Goal: Transaction & Acquisition: Subscribe to service/newsletter

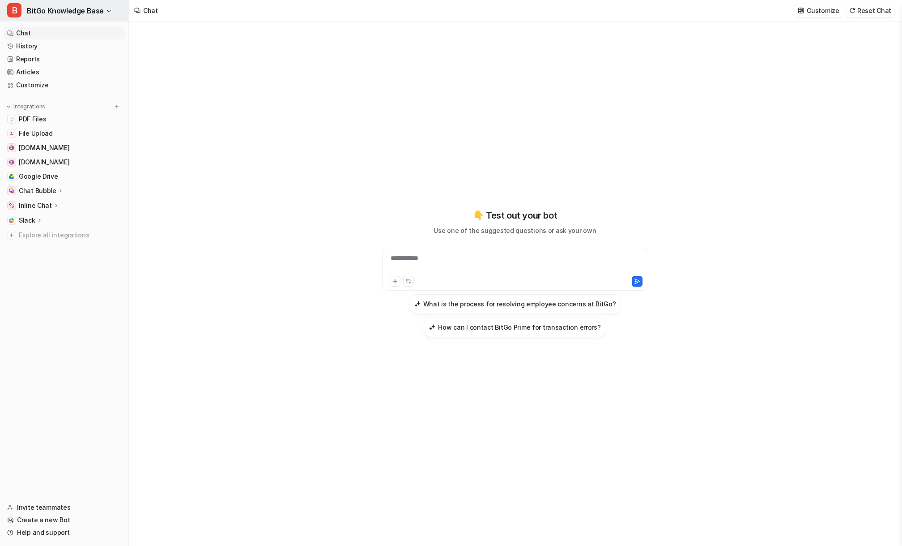
click at [65, 13] on span "BitGo Knowledge Base" at bounding box center [65, 10] width 77 height 13
click at [65, 68] on link "Settings" at bounding box center [72, 67] width 124 height 15
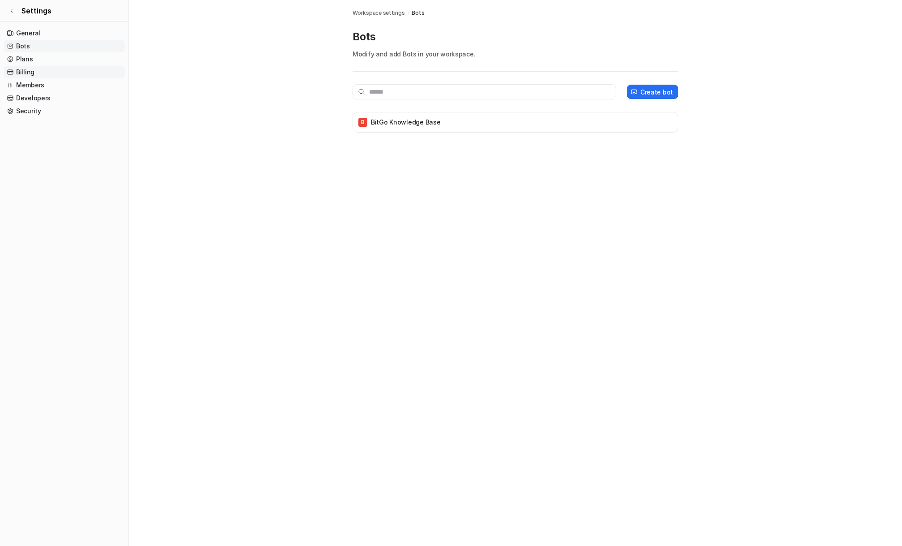
click at [57, 69] on link "Billing" at bounding box center [64, 72] width 121 height 13
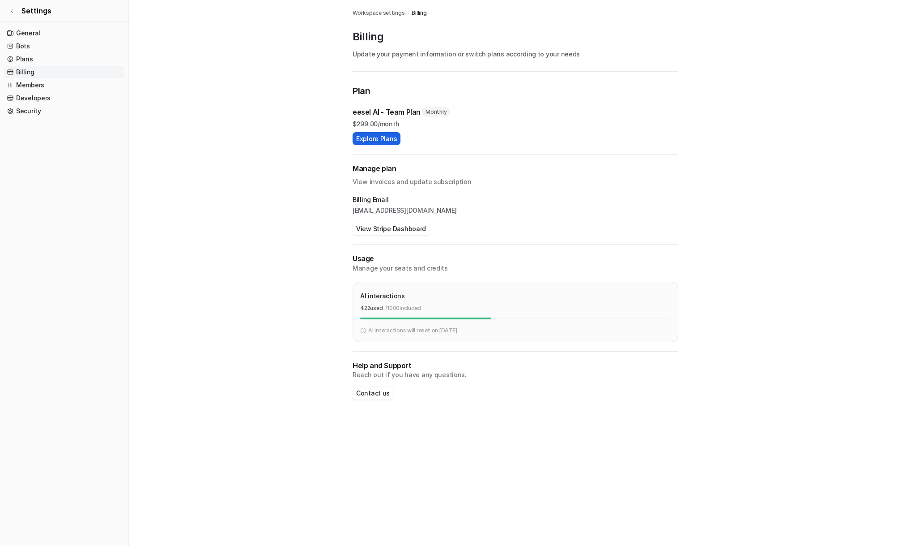
click at [373, 138] on button "Explore Plans" at bounding box center [377, 138] width 48 height 13
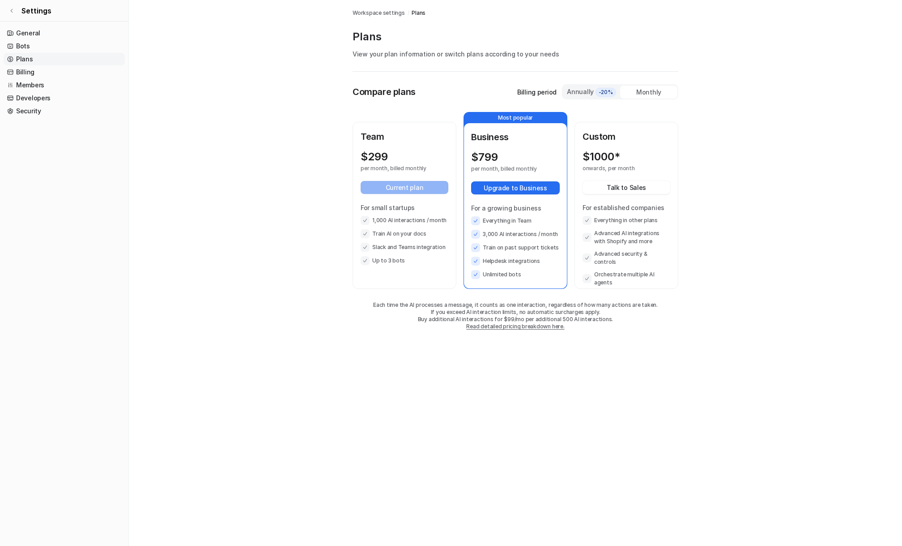
click at [513, 155] on div "$ 799" at bounding box center [507, 157] width 73 height 13
click at [584, 90] on div "Annually -20%" at bounding box center [592, 92] width 50 height 10
click at [655, 91] on div "Monthly" at bounding box center [648, 92] width 57 height 13
click at [576, 93] on div "Annually -20%" at bounding box center [592, 92] width 50 height 10
click at [270, 162] on main "Workspace settings / Plans Plans View your plan information or switch plans acc…" at bounding box center [516, 174] width 774 height 348
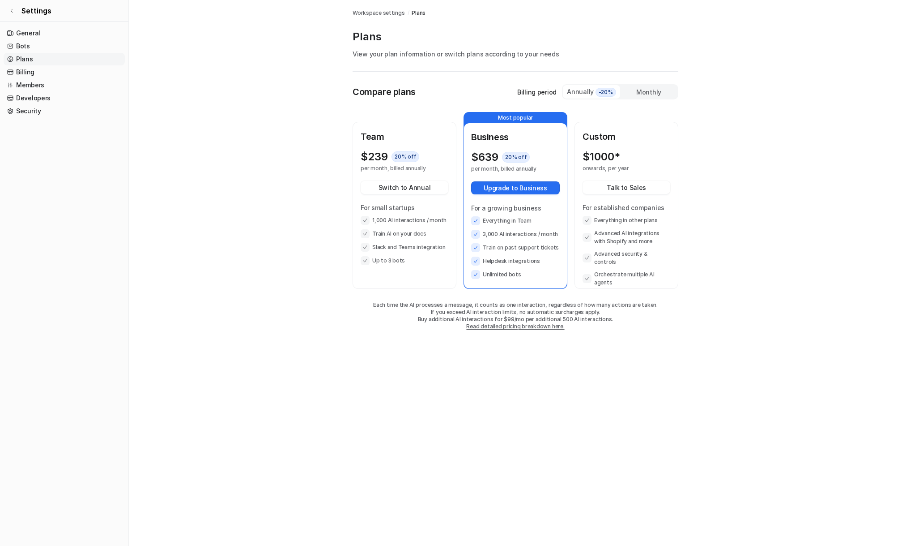
click at [277, 89] on main "Workspace settings / Plans Plans View your plan information or switch plans acc…" at bounding box center [516, 174] width 774 height 348
click at [254, 191] on main "Workspace settings / Plans Plans View your plan information or switch plans acc…" at bounding box center [516, 174] width 774 height 348
click at [649, 92] on div "Monthly" at bounding box center [648, 92] width 57 height 13
click at [500, 95] on div "Compare plans Billing period Annually -20% Monthly" at bounding box center [516, 91] width 326 height 15
click at [513, 157] on div "$ 799" at bounding box center [507, 157] width 73 height 13
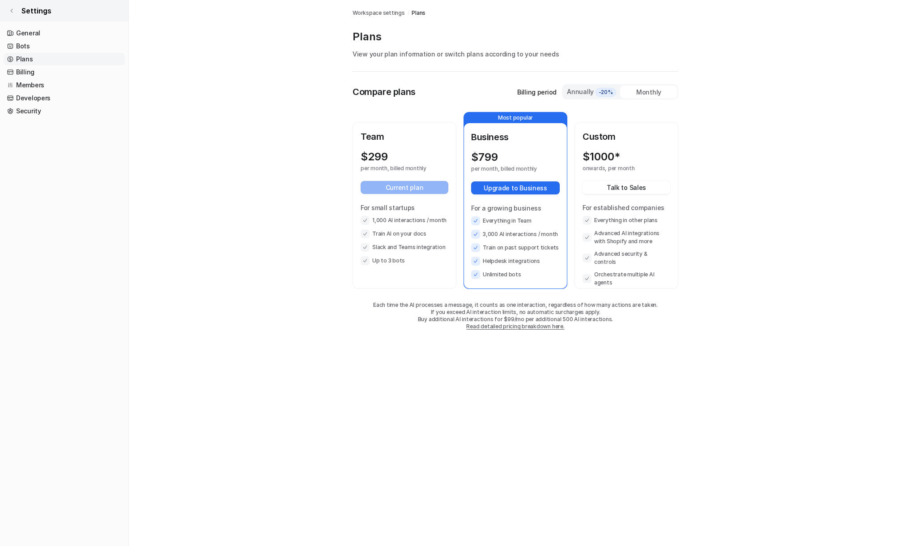
click at [13, 11] on icon at bounding box center [11, 10] width 5 height 5
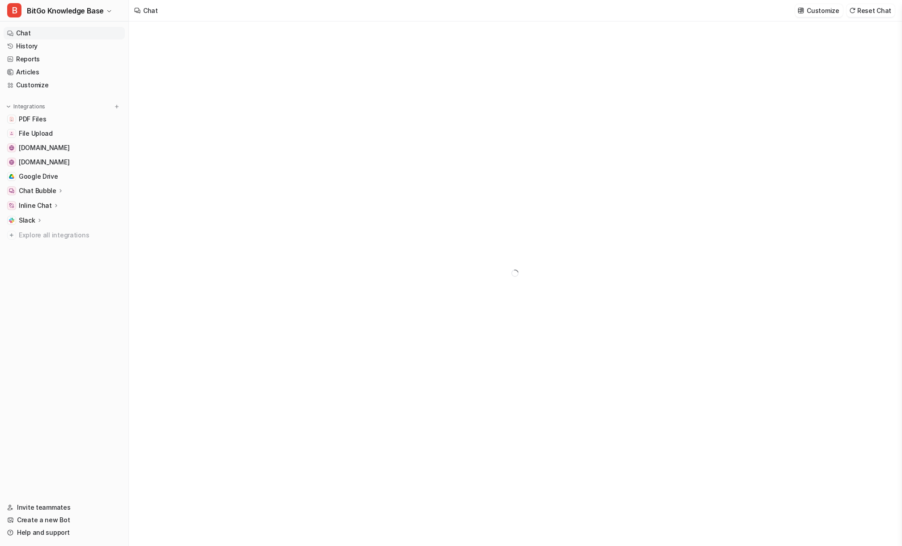
type textarea "**********"
